Goal: Answer question/provide support: Answer question/provide support

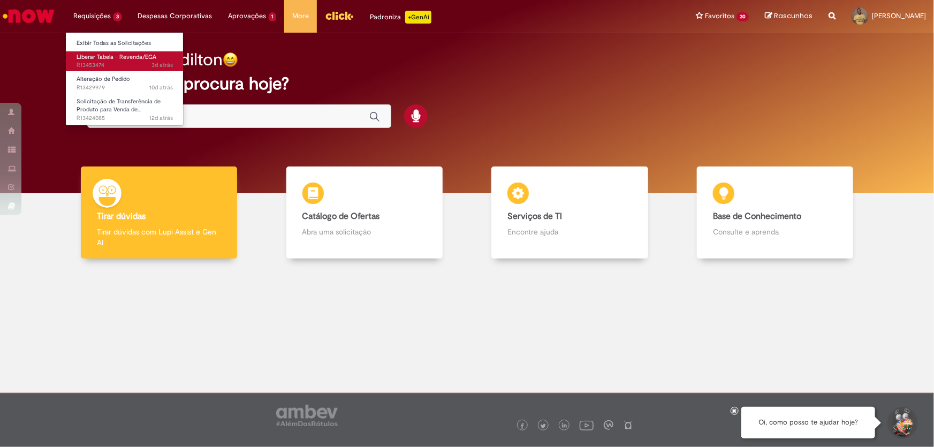
click at [104, 66] on span "3d atrás 3 dias atrás R13453474" at bounding box center [125, 65] width 96 height 9
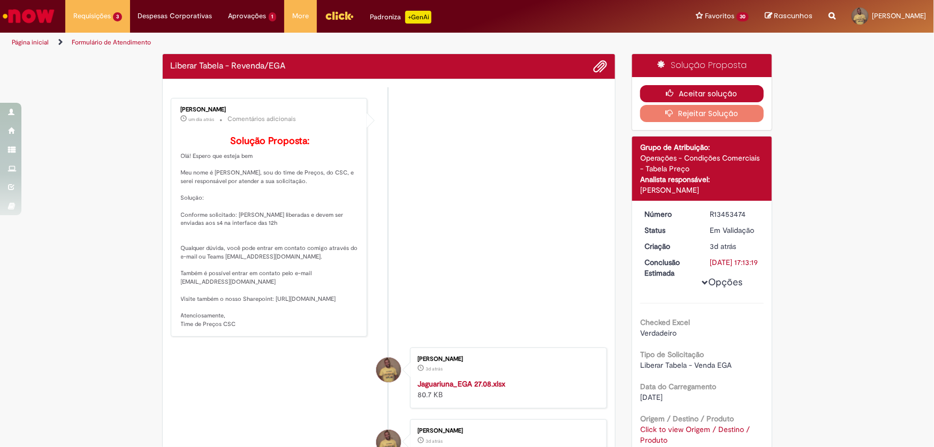
click at [679, 91] on button "Aceitar solução" at bounding box center [702, 93] width 124 height 17
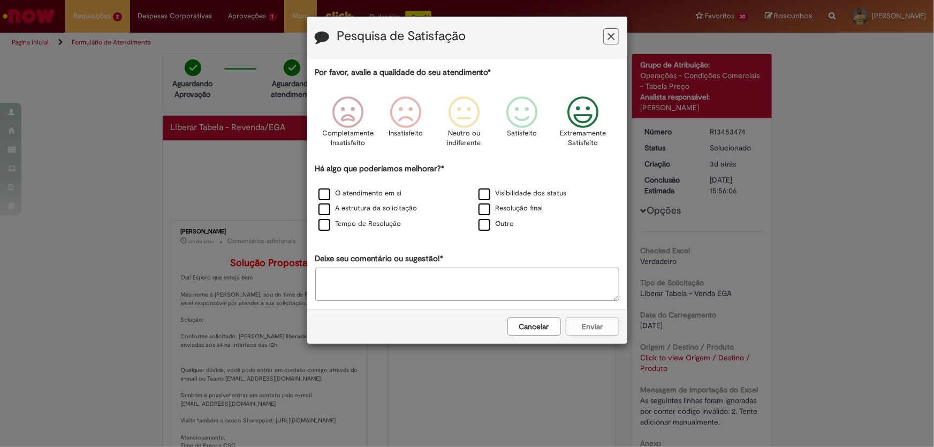
click at [590, 115] on icon "Feedback" at bounding box center [582, 112] width 40 height 32
click at [480, 212] on label "Resolução final" at bounding box center [510, 208] width 65 height 10
click at [581, 322] on button "Enviar" at bounding box center [593, 326] width 54 height 18
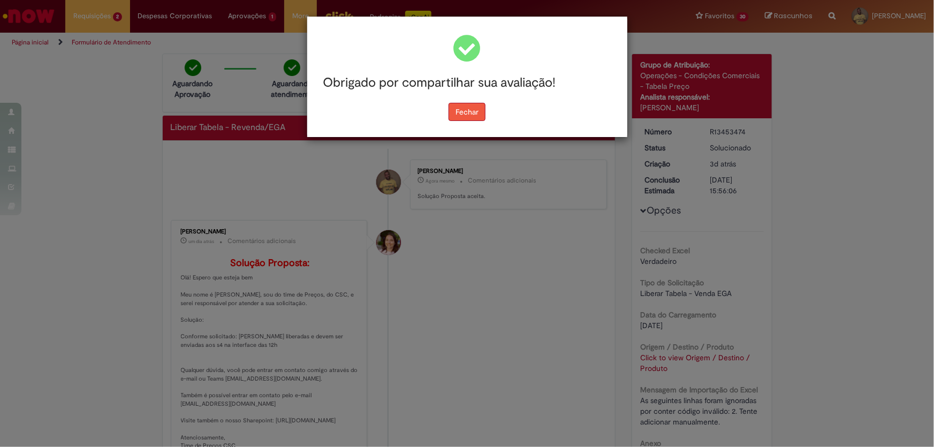
click at [471, 113] on button "Fechar" at bounding box center [466, 112] width 37 height 18
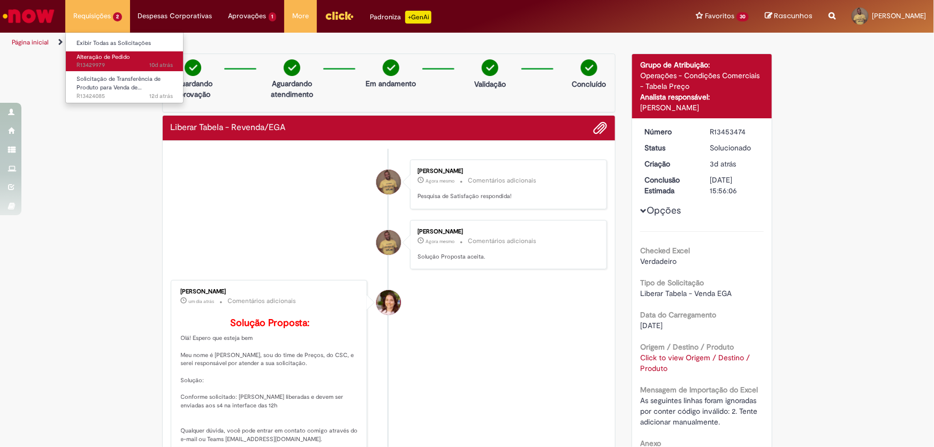
click at [112, 60] on span "Alteração de Pedido" at bounding box center [104, 57] width 54 height 8
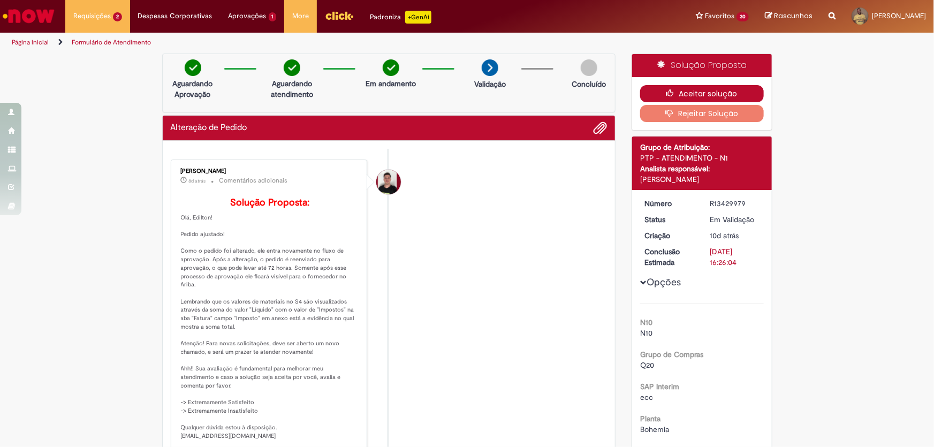
click at [711, 91] on button "Aceitar solução" at bounding box center [702, 93] width 124 height 17
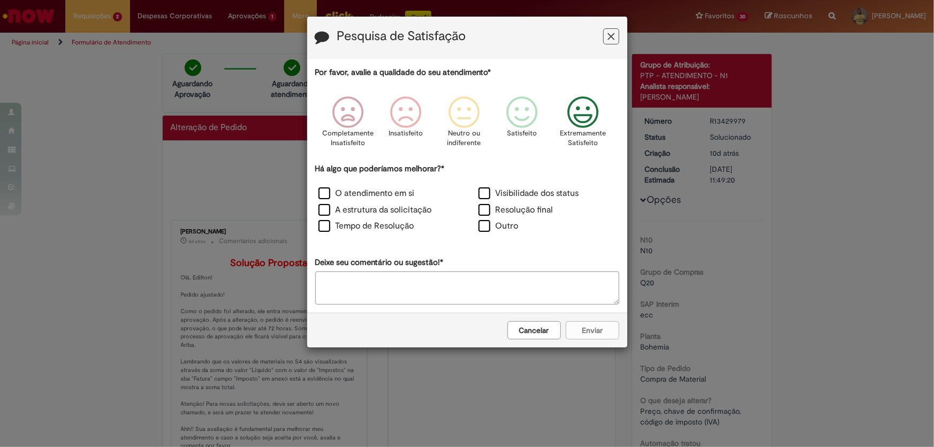
click at [596, 116] on icon "Feedback" at bounding box center [582, 112] width 40 height 32
click at [486, 208] on label "Resolução final" at bounding box center [515, 210] width 75 height 12
click at [587, 328] on button "Enviar" at bounding box center [593, 330] width 54 height 18
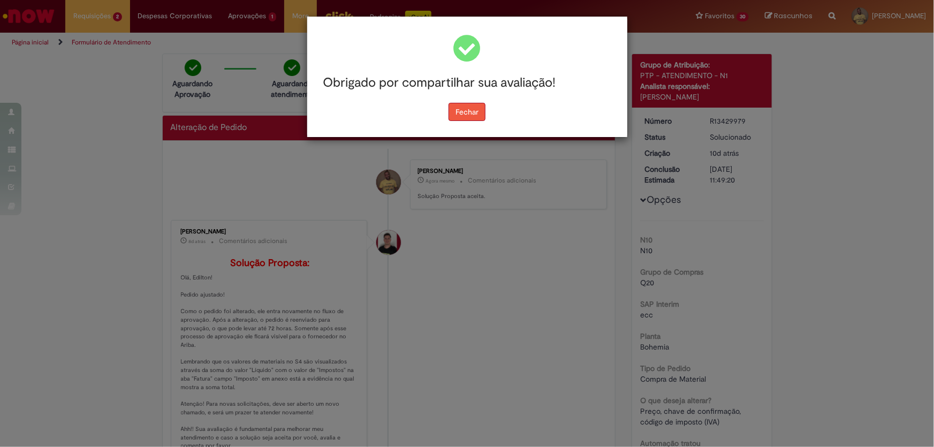
click at [469, 109] on button "Fechar" at bounding box center [466, 112] width 37 height 18
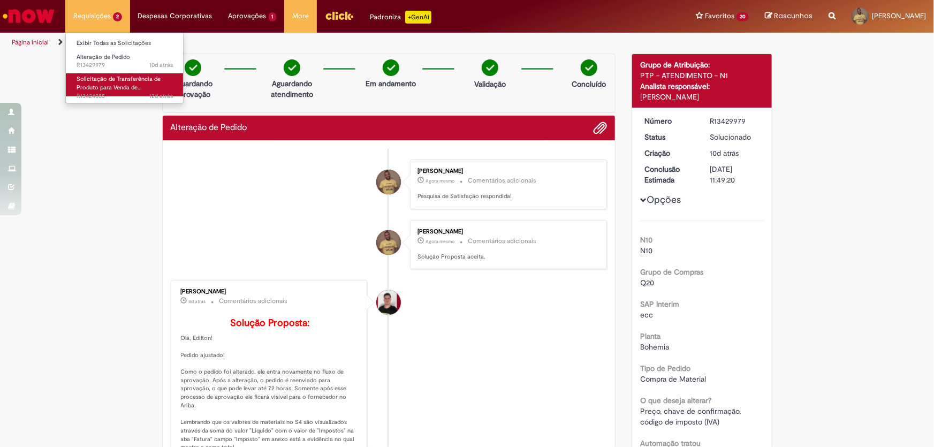
click at [98, 85] on span "Solicitação de Transferência de Produto para Venda de…" at bounding box center [119, 83] width 84 height 17
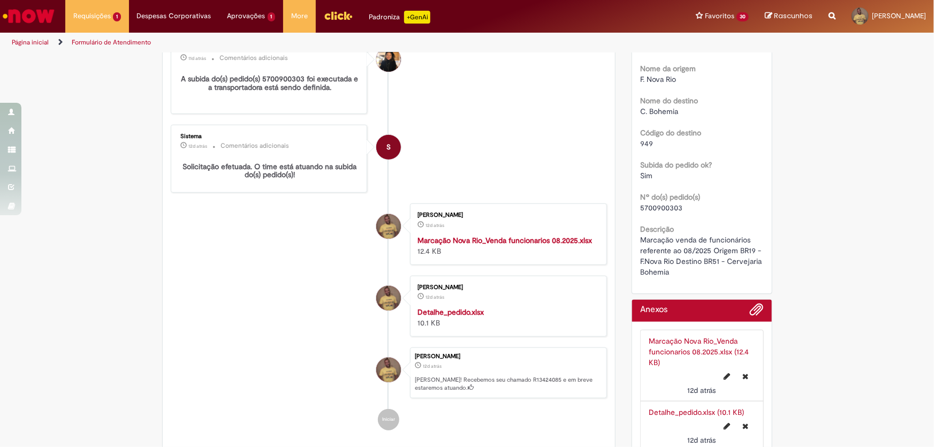
scroll to position [194, 0]
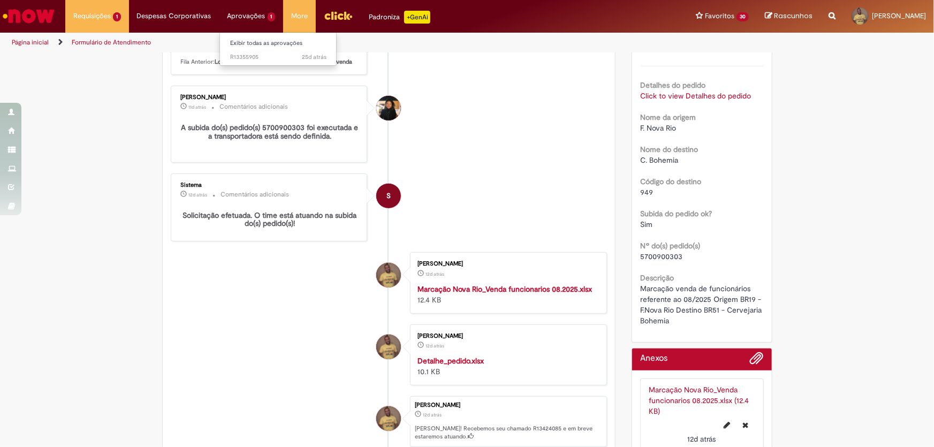
click at [129, 21] on li "Aprovações 1 Exibir todas as aprovações 25d atrás 25 dias atrás R13355905" at bounding box center [97, 16] width 64 height 32
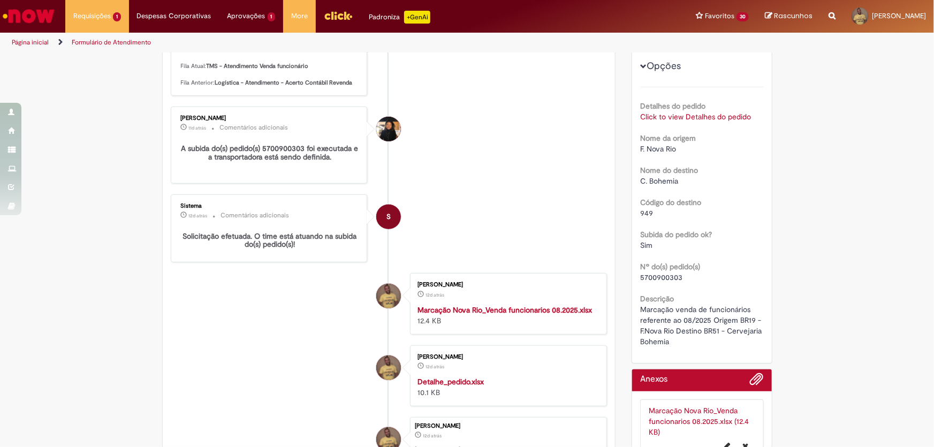
scroll to position [0, 0]
